Goal: Use online tool/utility: Utilize a website feature to perform a specific function

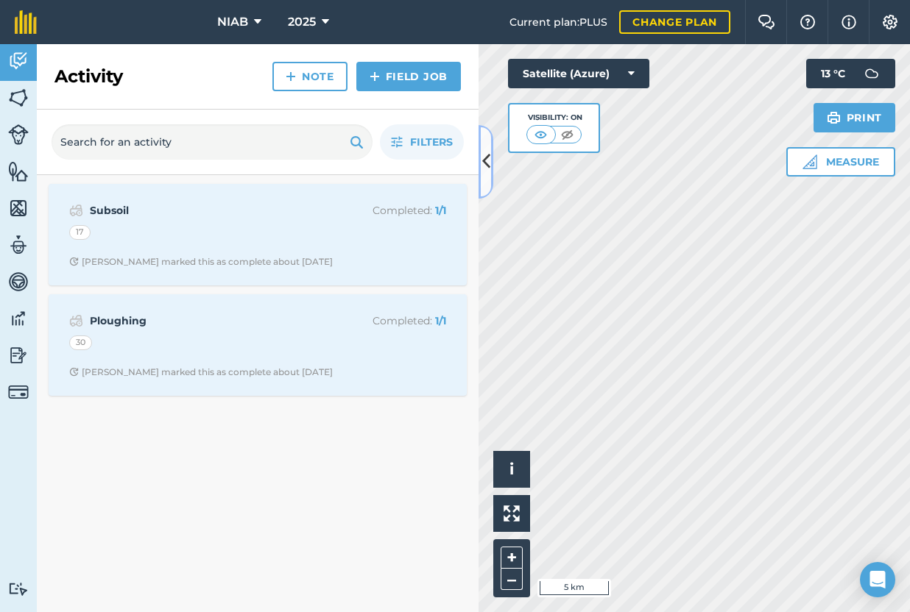
click at [484, 160] on icon at bounding box center [486, 162] width 8 height 26
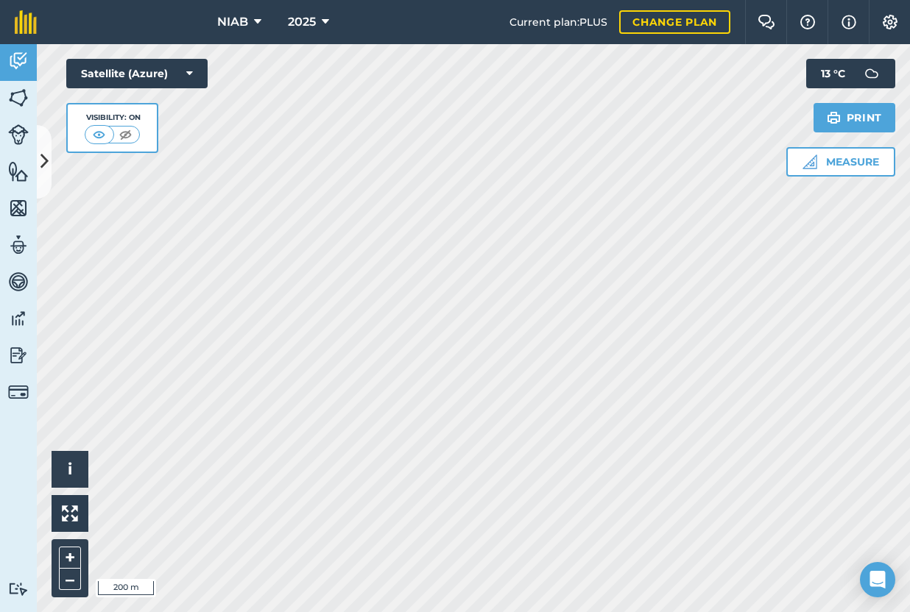
click at [605, 39] on div "NIAB 2025 Current plan : PLUS Change plan Farm Chat Help Info Settings NIAB - 2…" at bounding box center [455, 306] width 910 height 612
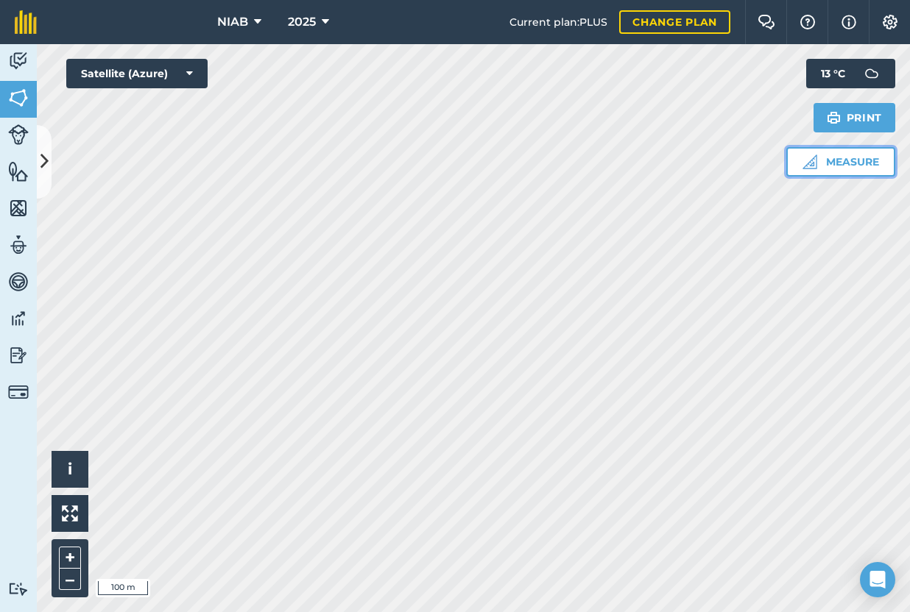
click at [807, 158] on img at bounding box center [809, 162] width 15 height 15
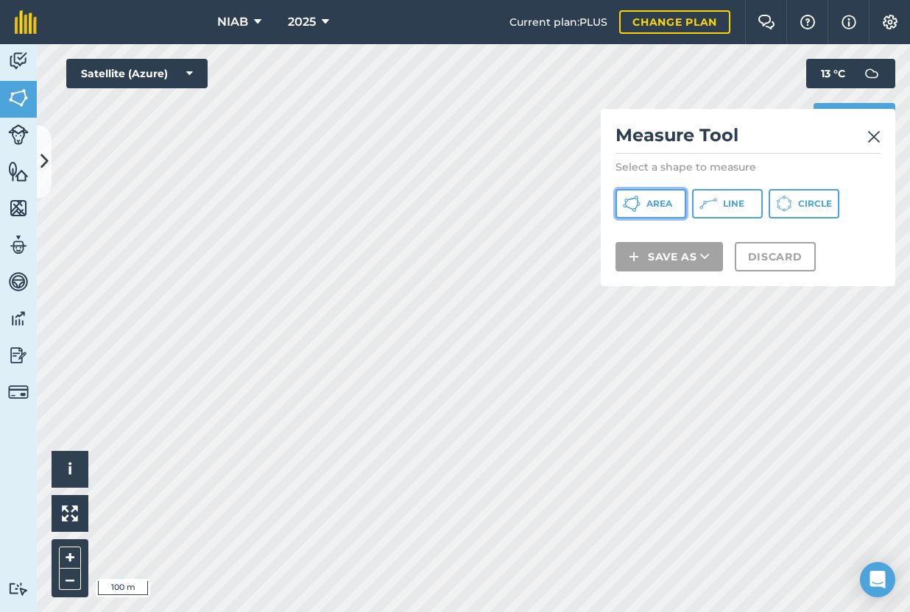
click at [651, 196] on button "Area" at bounding box center [650, 203] width 71 height 29
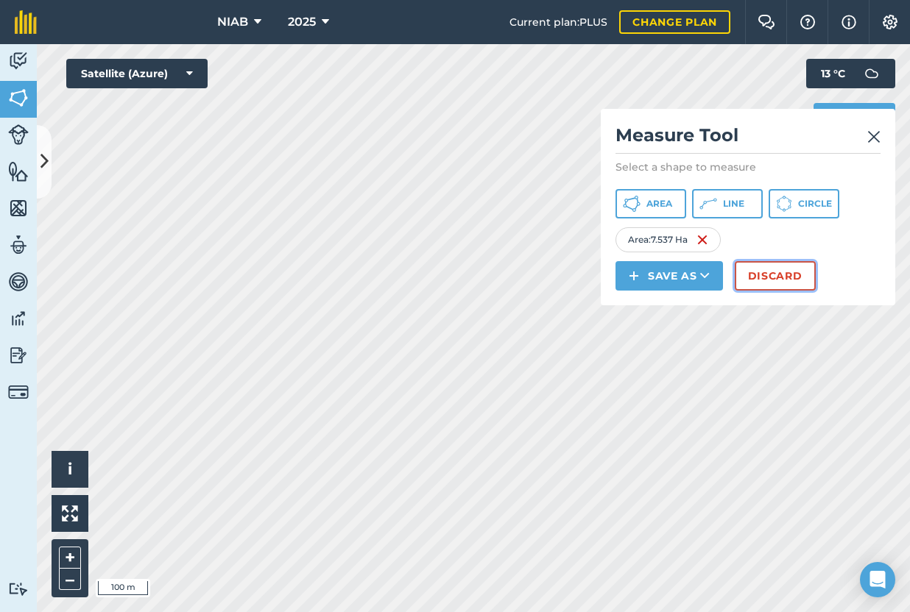
click at [777, 280] on button "Discard" at bounding box center [775, 275] width 81 height 29
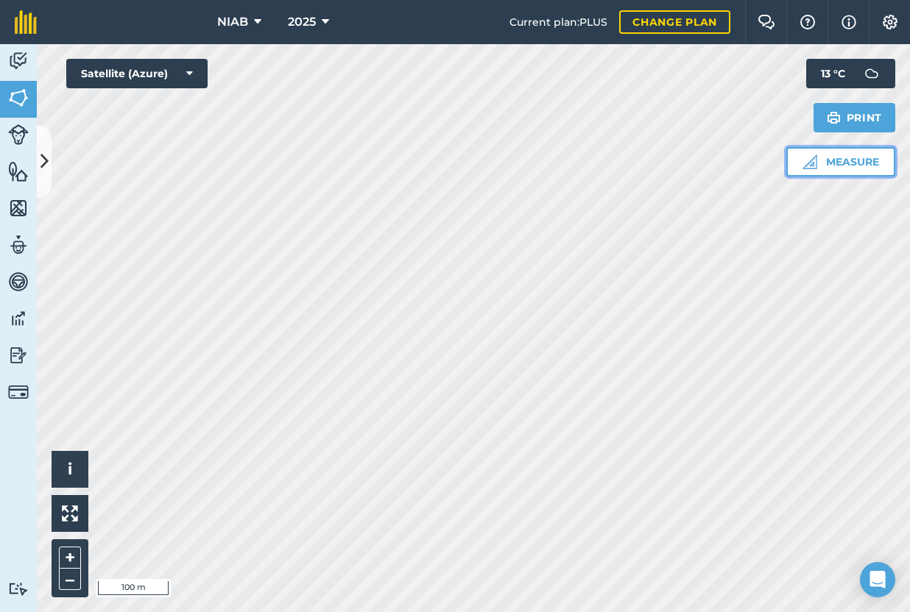
click at [838, 163] on button "Measure" at bounding box center [840, 161] width 109 height 29
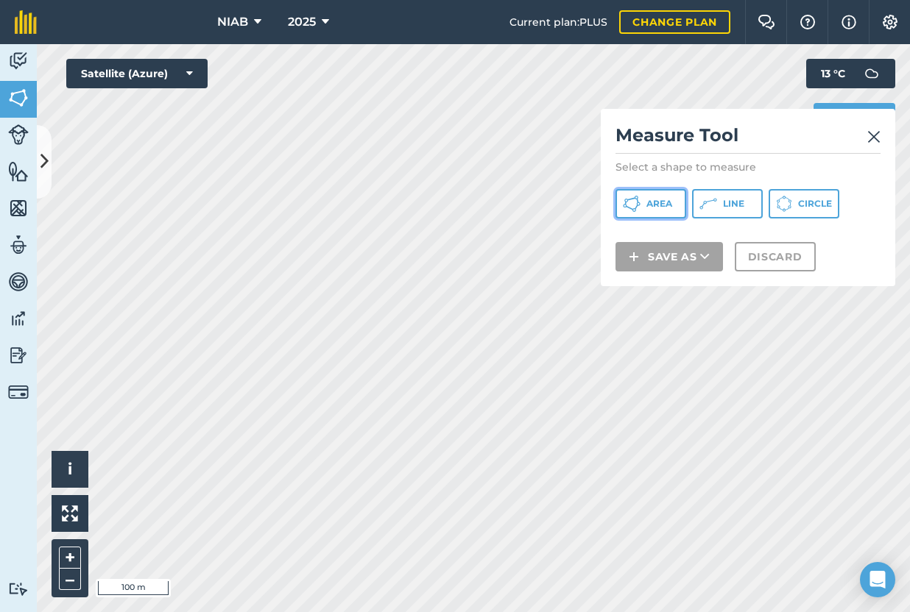
click at [660, 200] on span "Area" at bounding box center [659, 204] width 26 height 12
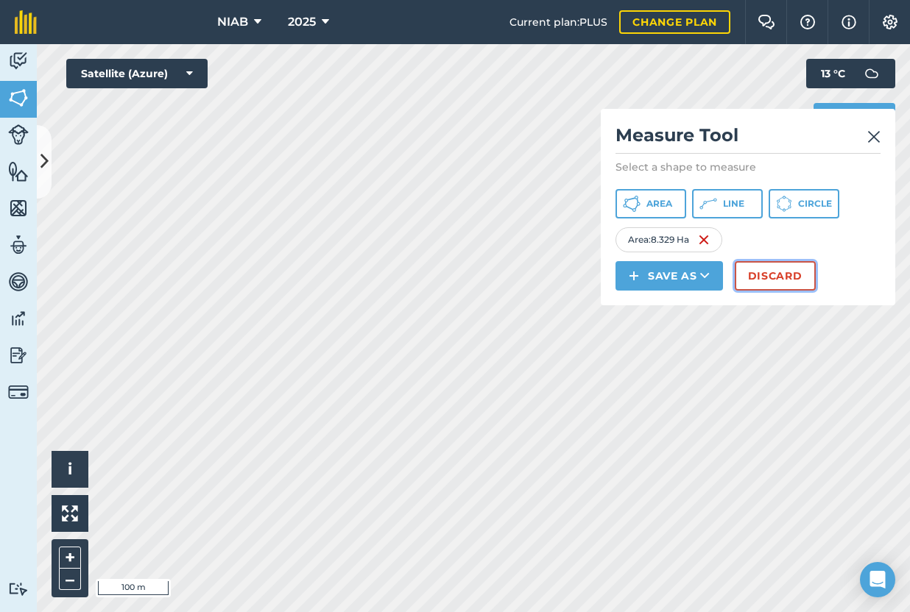
click at [779, 284] on button "Discard" at bounding box center [775, 275] width 81 height 29
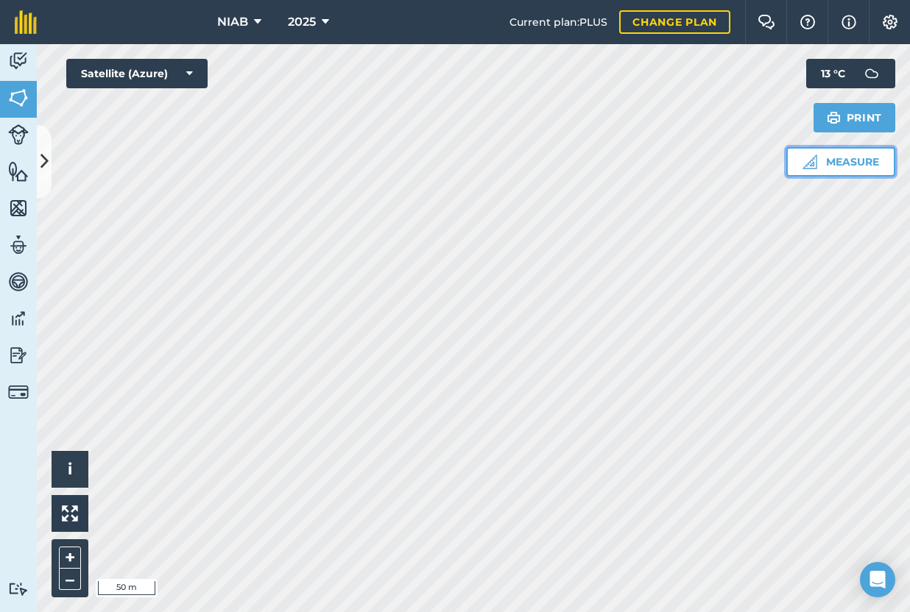
click at [849, 156] on button "Measure" at bounding box center [840, 161] width 109 height 29
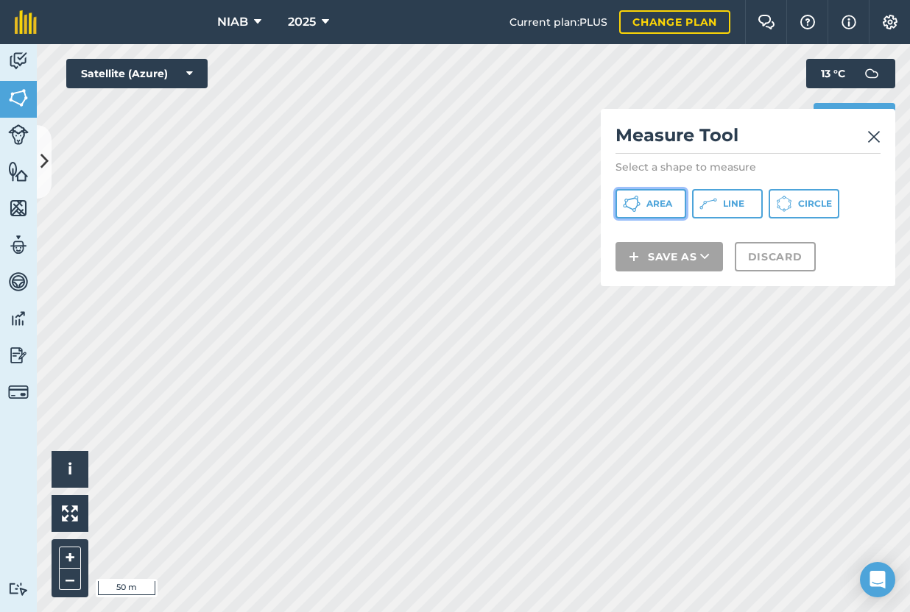
click at [673, 202] on button "Area" at bounding box center [650, 203] width 71 height 29
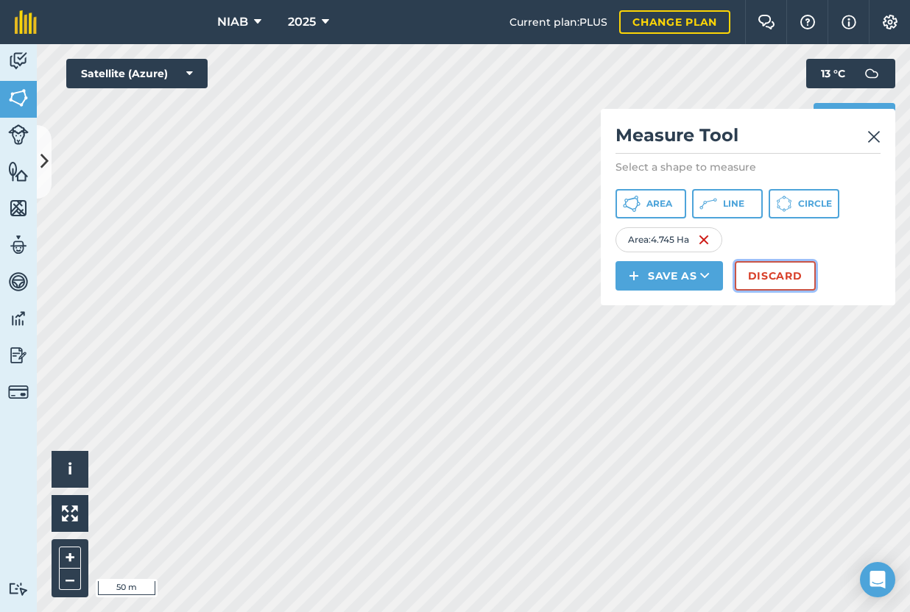
click at [782, 290] on button "Discard" at bounding box center [775, 275] width 81 height 29
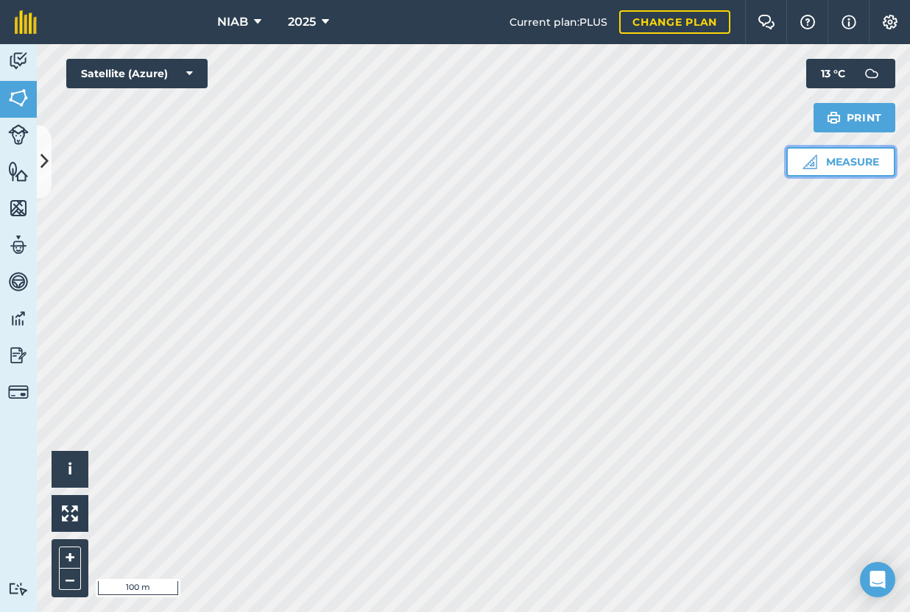
click at [827, 173] on button "Measure" at bounding box center [840, 161] width 109 height 29
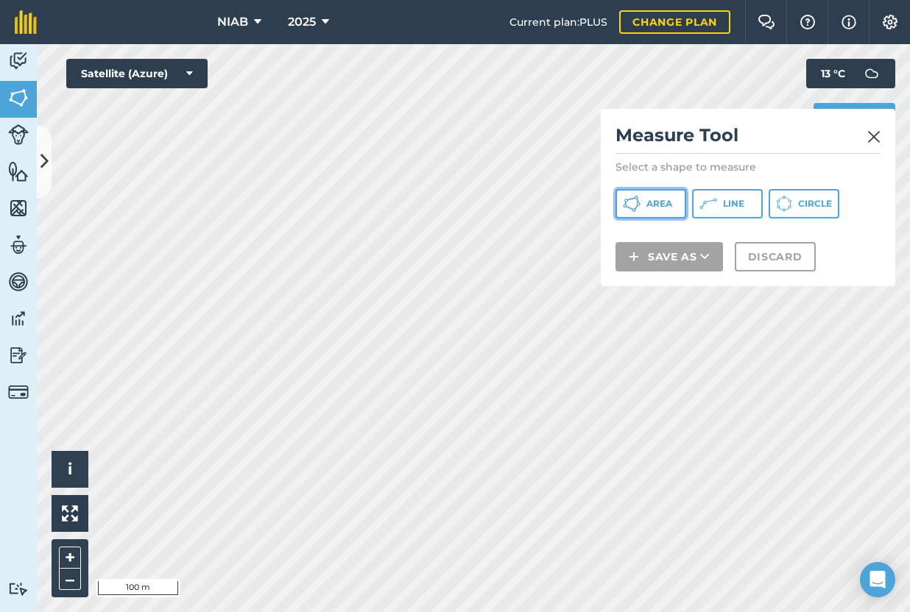
click at [645, 208] on button "Area" at bounding box center [650, 203] width 71 height 29
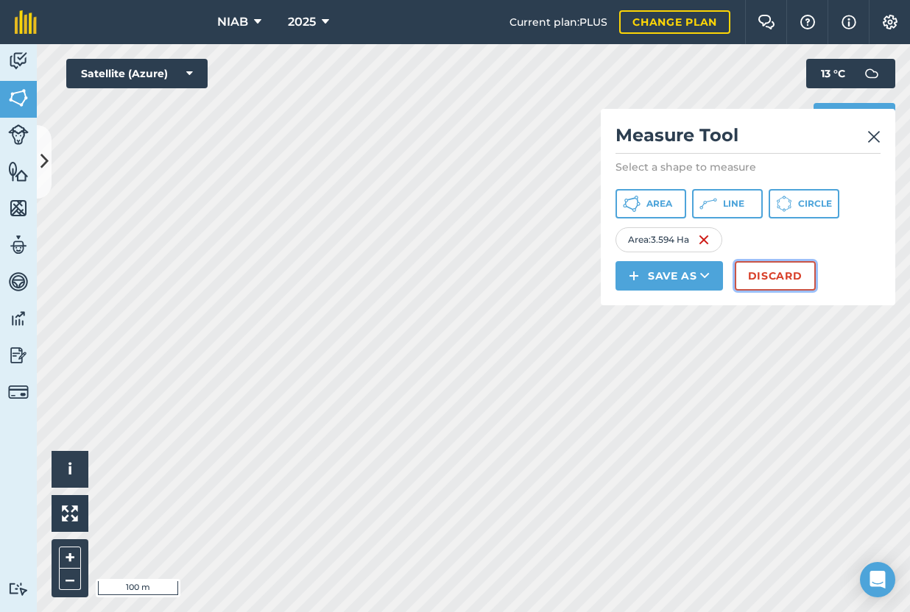
click at [754, 275] on button "Discard" at bounding box center [775, 275] width 81 height 29
